Goal: Transaction & Acquisition: Subscribe to service/newsletter

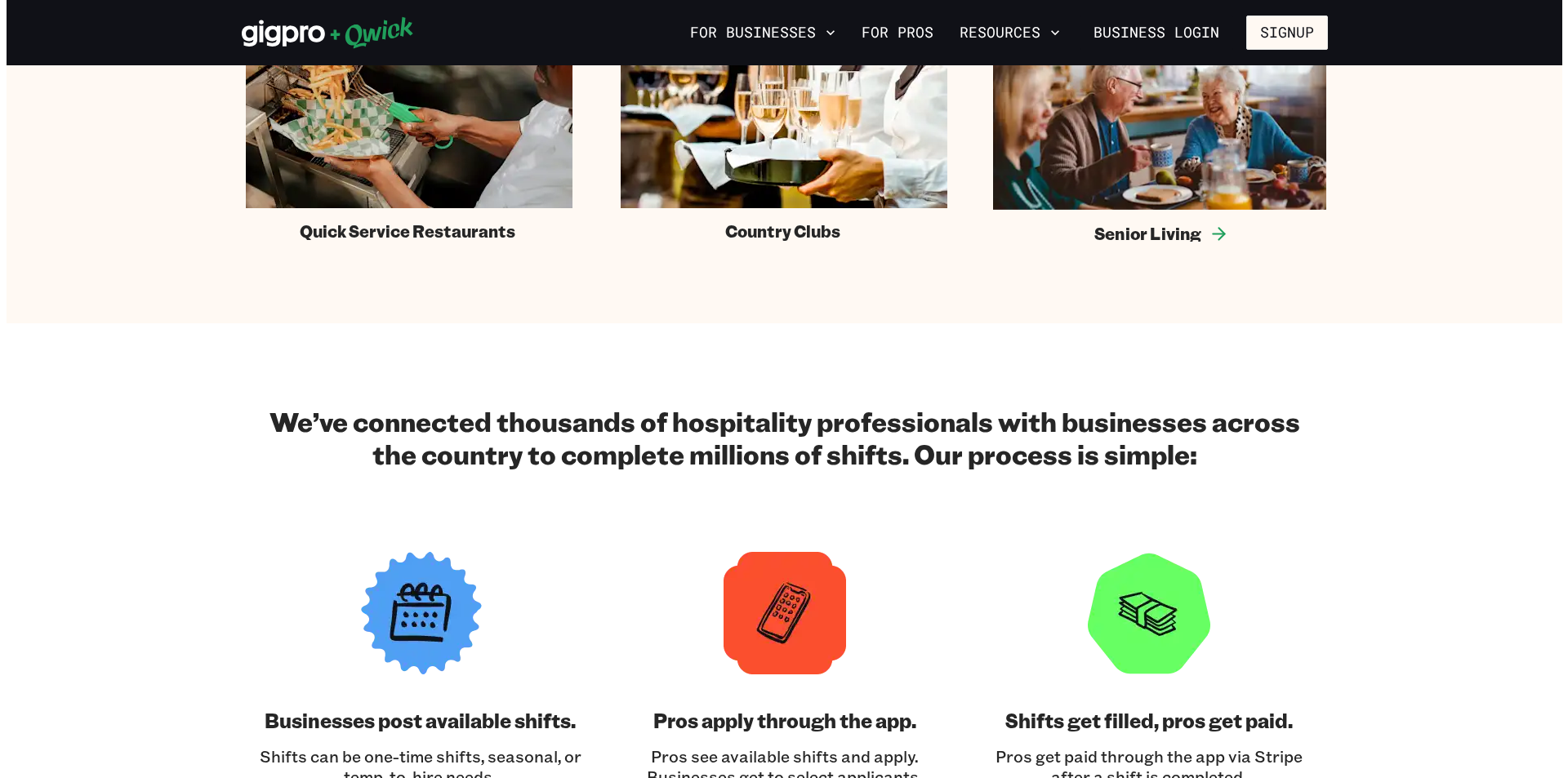
scroll to position [1307, 0]
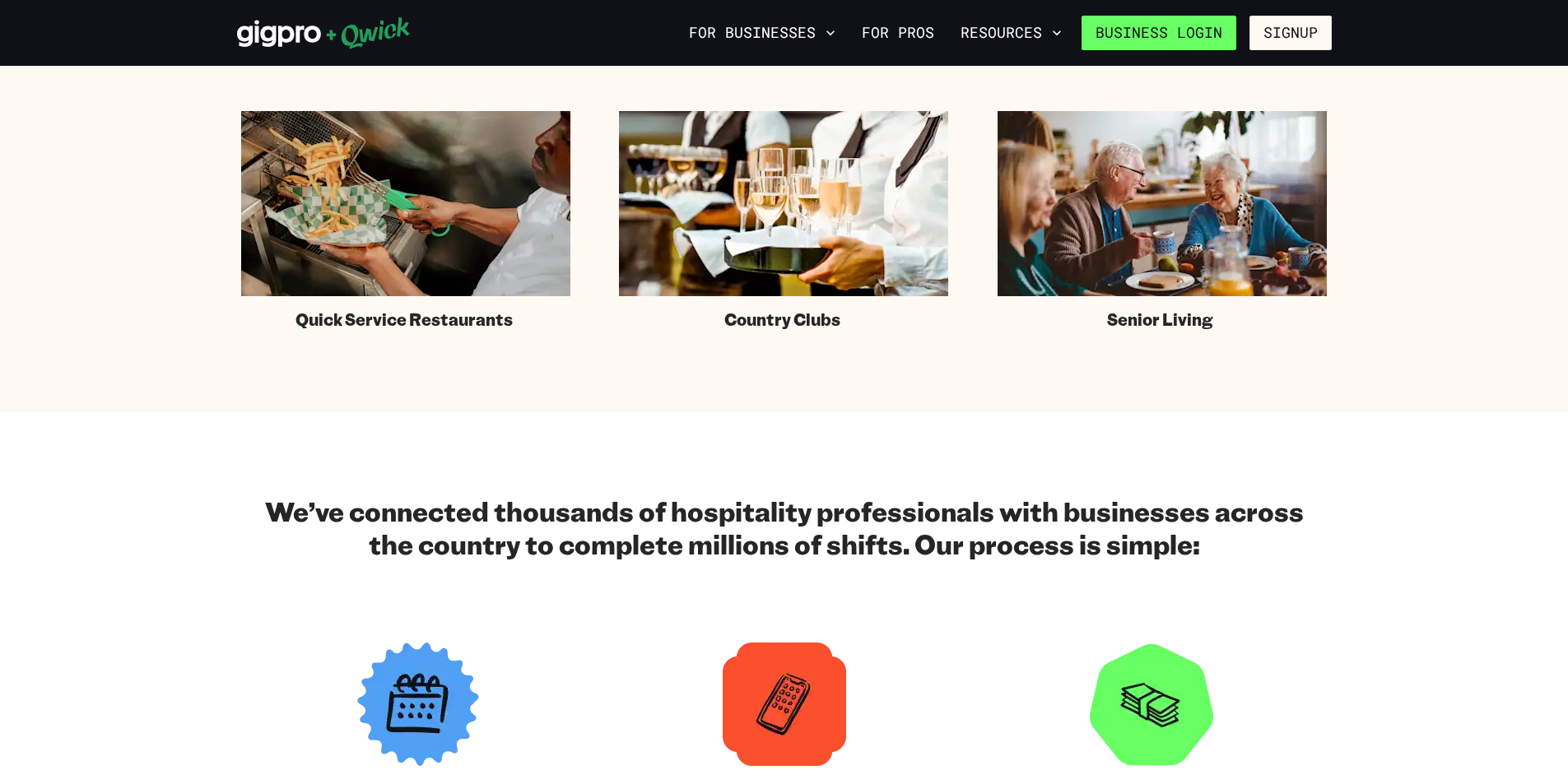
click at [1146, 33] on link "Business Login" at bounding box center [1158, 33] width 155 height 35
click at [1266, 49] on button "Signup" at bounding box center [1291, 33] width 83 height 35
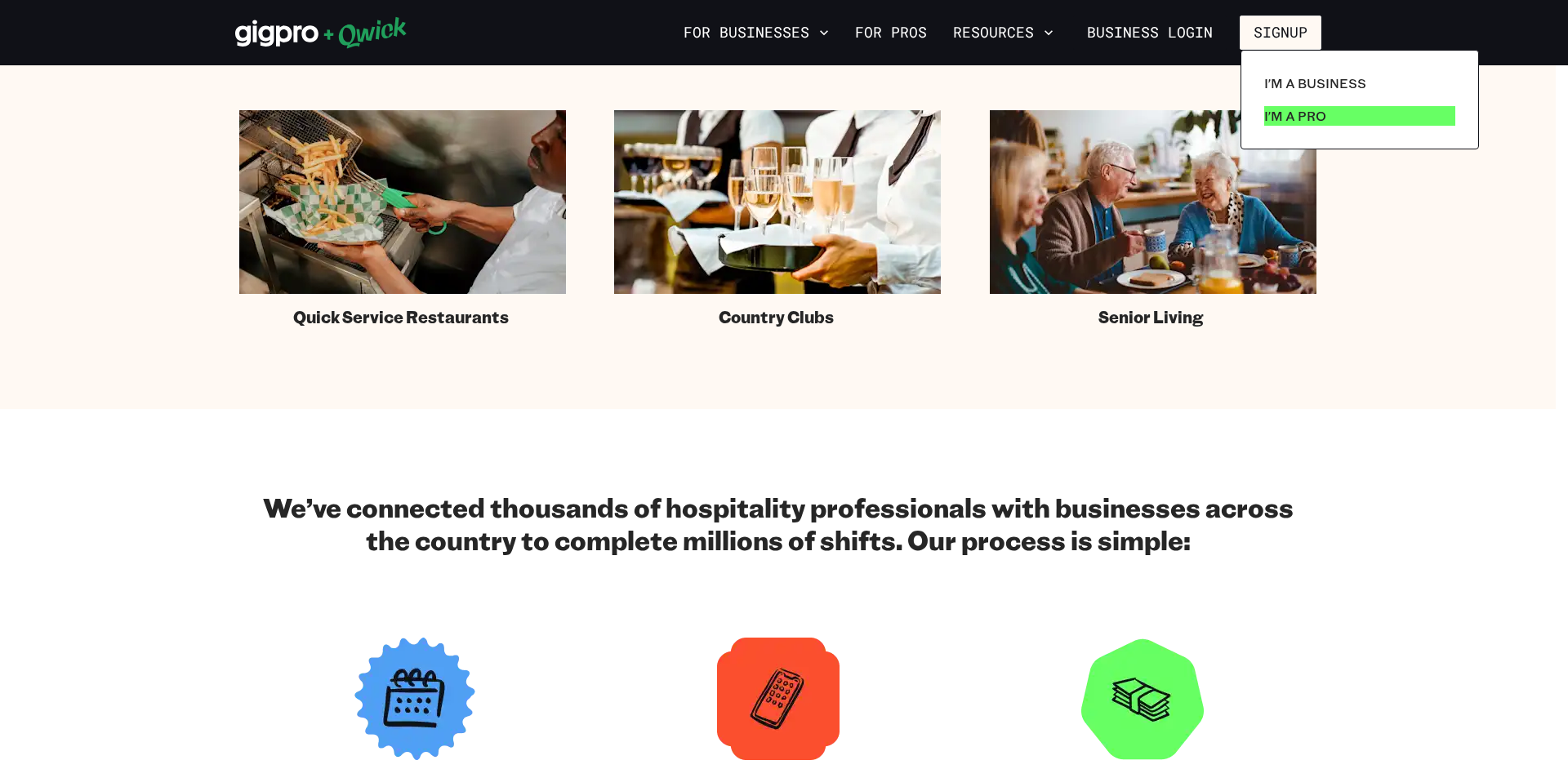
click at [1285, 117] on p "I'm a Pro" at bounding box center [1295, 115] width 62 height 20
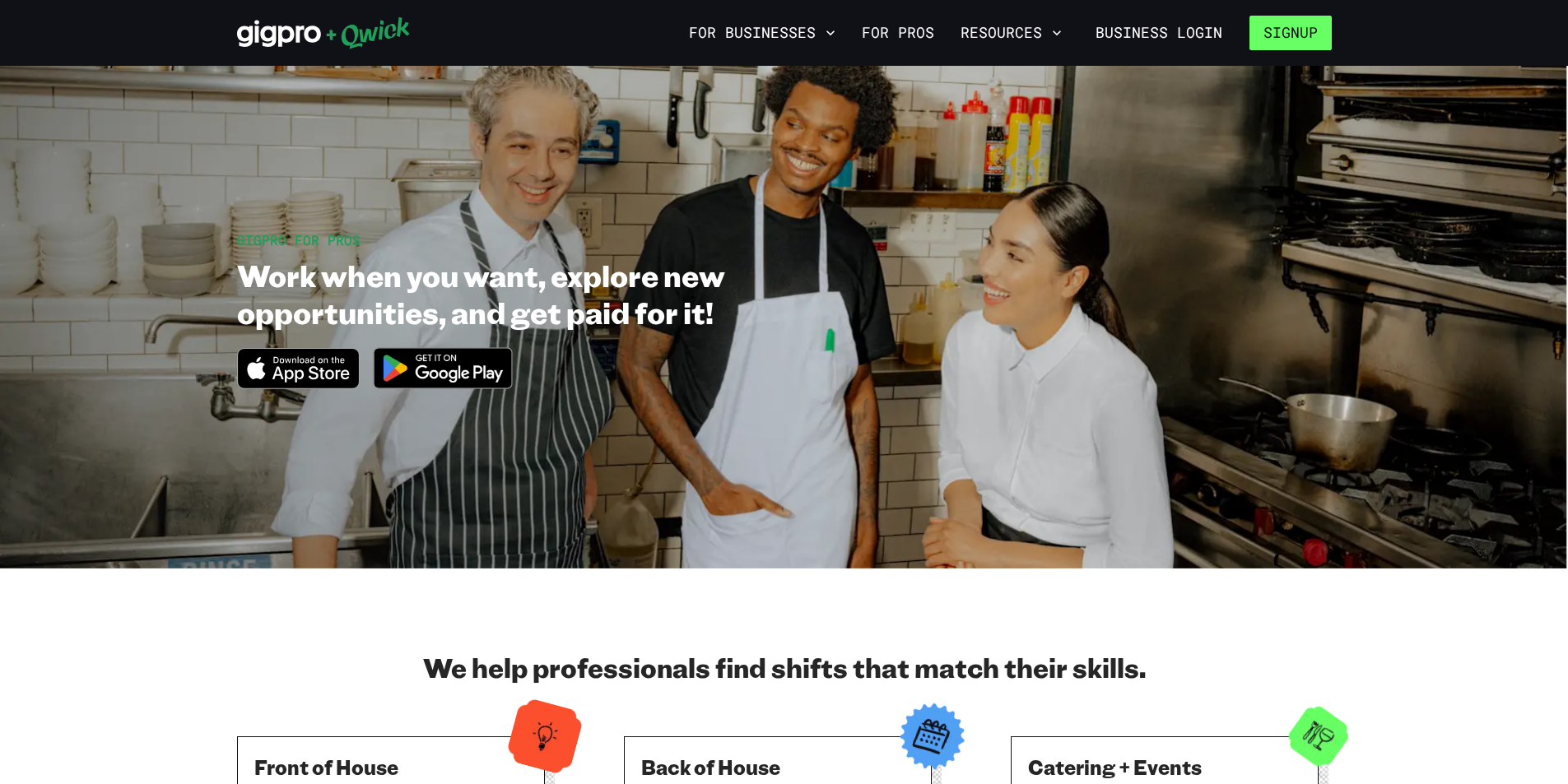
click at [1305, 37] on button "Signup" at bounding box center [1291, 33] width 83 height 35
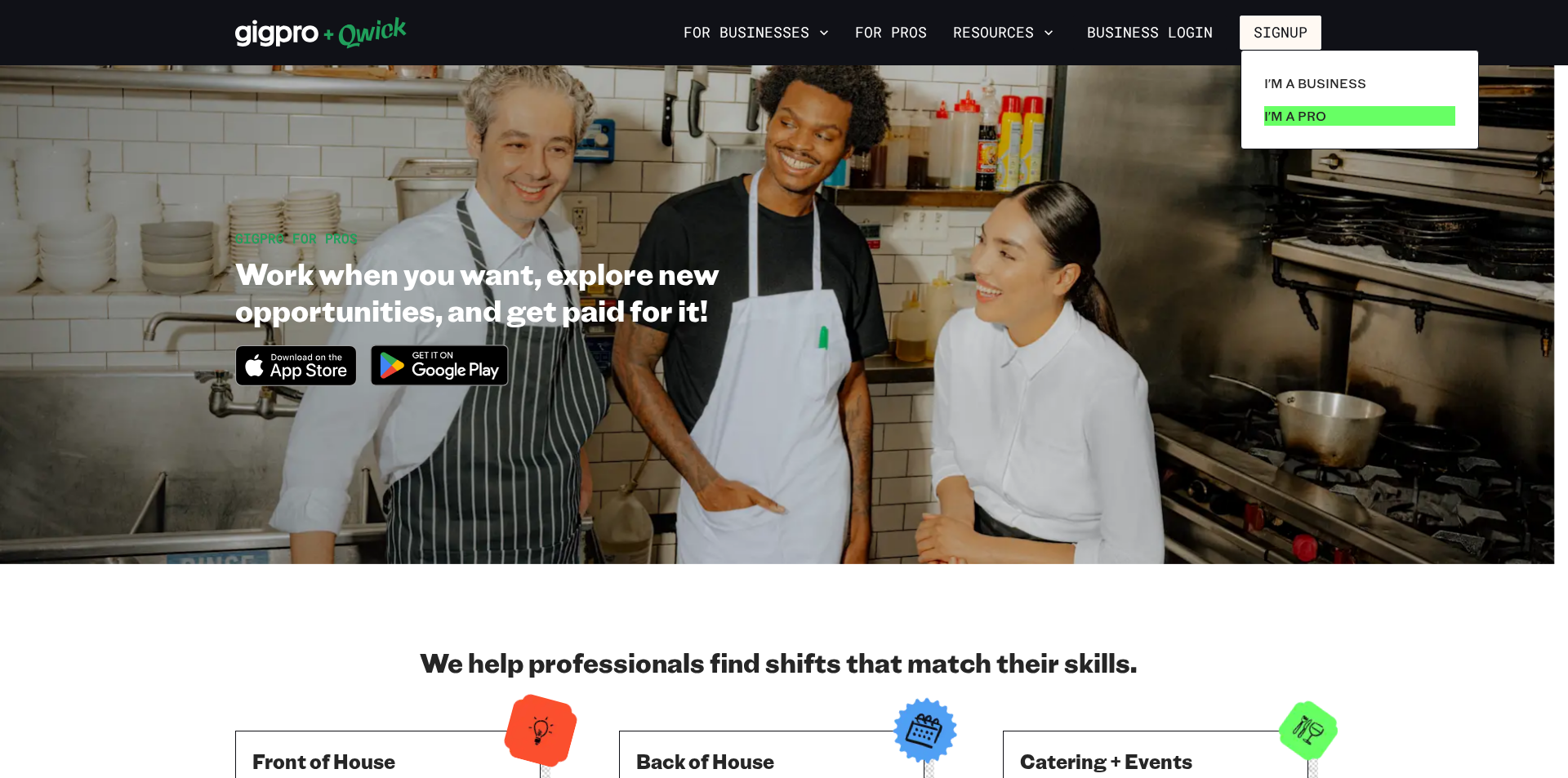
click at [1296, 119] on p "I'm a Pro" at bounding box center [1295, 115] width 62 height 20
click at [1291, 118] on p "I'm a Pro" at bounding box center [1295, 115] width 62 height 20
click at [1278, 120] on p "I'm a Pro" at bounding box center [1295, 115] width 62 height 20
click at [1298, 121] on p "I'm a Pro" at bounding box center [1295, 115] width 62 height 20
